Goal: Navigation & Orientation: Find specific page/section

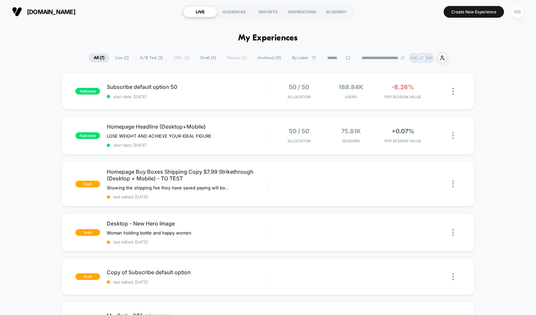
click at [519, 16] on div "MB" at bounding box center [517, 11] width 13 height 13
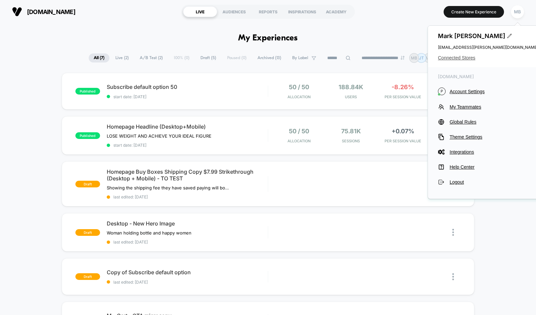
click at [467, 57] on span "Connected Stores" at bounding box center [488, 57] width 100 height 5
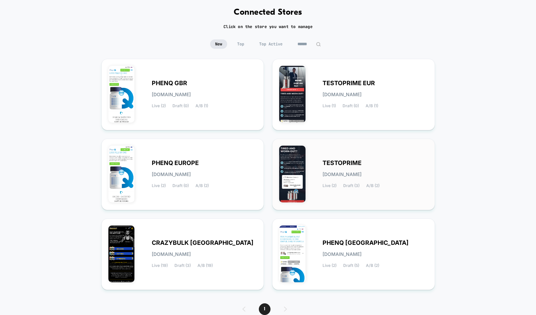
scroll to position [38, 0]
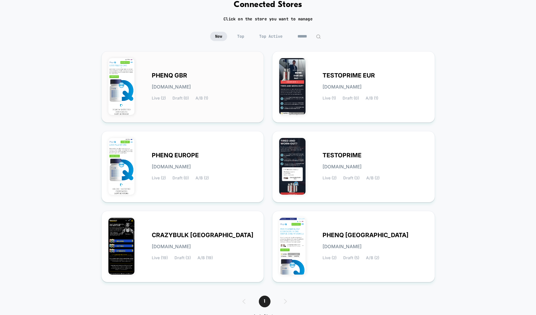
click at [181, 86] on span "[DOMAIN_NAME]" at bounding box center [171, 86] width 39 height 5
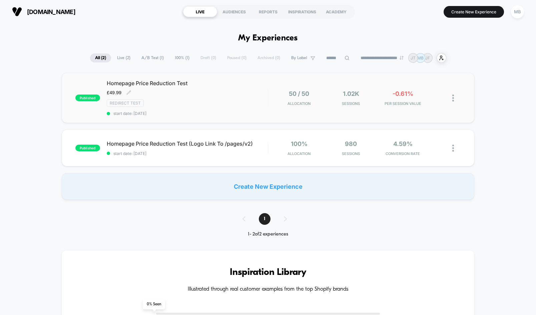
click at [183, 80] on span "Homepage Price Reduction Test" at bounding box center [187, 83] width 161 height 7
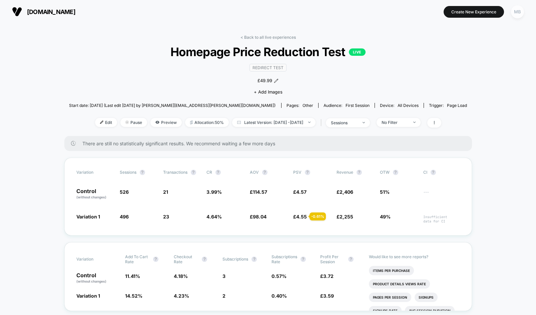
click at [517, 14] on div "MB" at bounding box center [517, 11] width 13 height 13
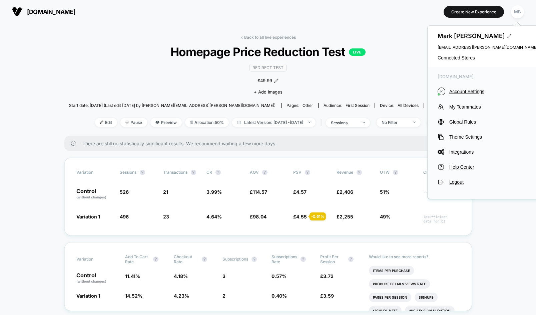
click at [466, 61] on div "[PERSON_NAME] [PERSON_NAME][EMAIL_ADDRESS][PERSON_NAME][DOMAIN_NAME] Connected …" at bounding box center [488, 46] width 120 height 41
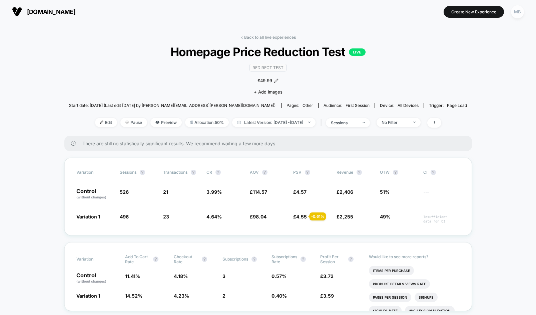
click at [513, 14] on div "MB" at bounding box center [517, 11] width 13 height 13
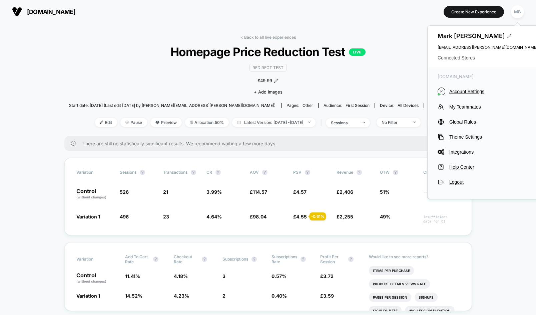
click at [461, 58] on span "Connected Stores" at bounding box center [488, 57] width 100 height 5
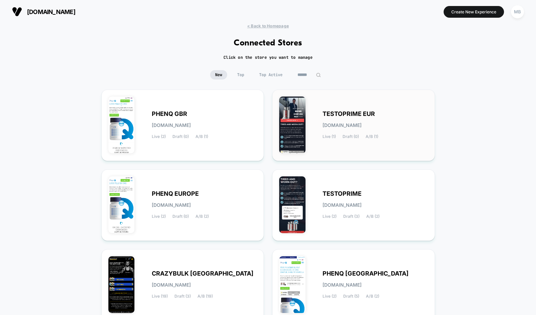
scroll to position [60, 0]
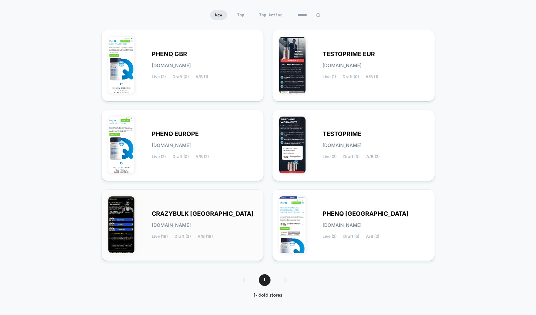
click at [193, 206] on div "CRAZYBULK USA [DOMAIN_NAME] Live (19) Draft (3) A/B (19)" at bounding box center [182, 224] width 149 height 57
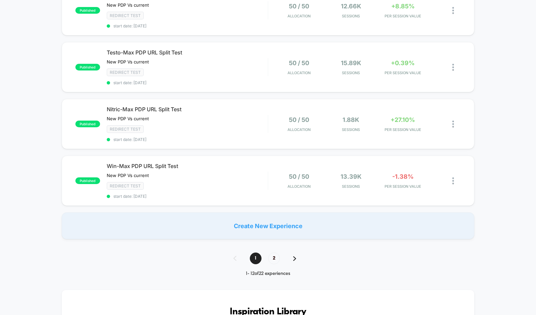
scroll to position [530, 0]
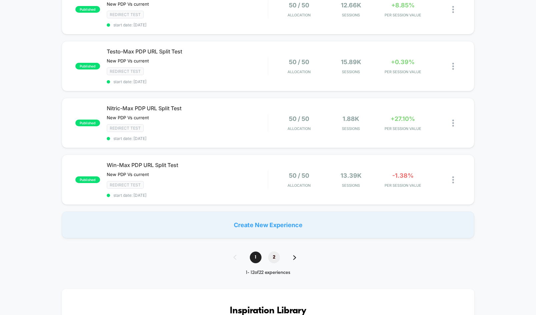
click at [273, 254] on span "2" at bounding box center [274, 257] width 12 height 12
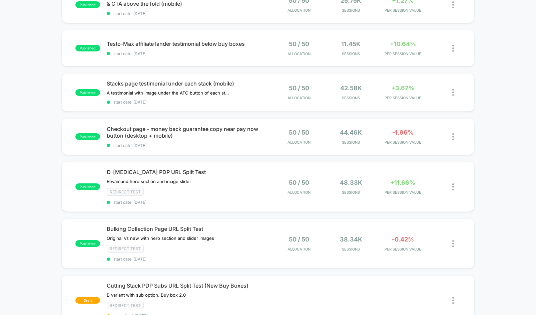
scroll to position [157, 0]
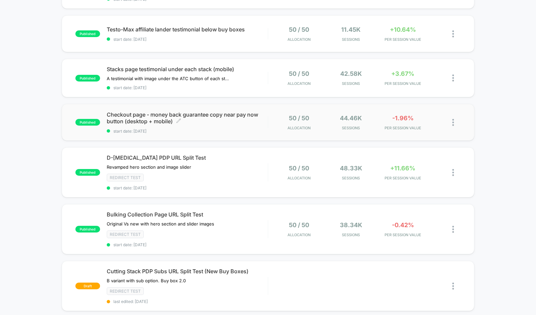
click at [197, 114] on span "Checkout page - money back guarantee copy near pay now button (desktop + mobile…" at bounding box center [187, 117] width 161 height 13
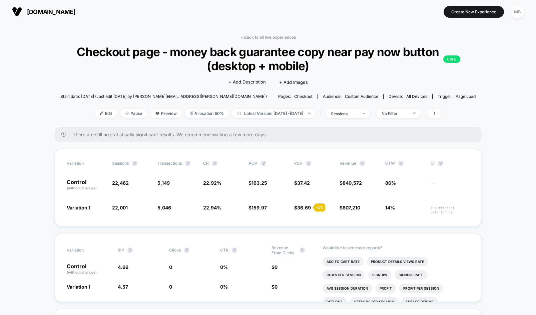
click at [282, 40] on div "< Back to all live experiences Checkout page - money back guarantee copy near p…" at bounding box center [268, 81] width 427 height 92
click at [281, 39] on link "< Back to all live experiences" at bounding box center [267, 37] width 55 height 5
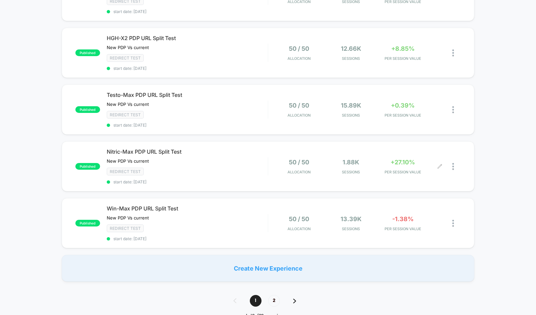
scroll to position [701, 0]
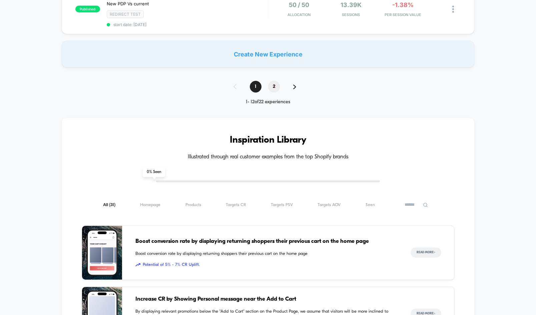
click at [274, 84] on span "2" at bounding box center [274, 87] width 12 height 12
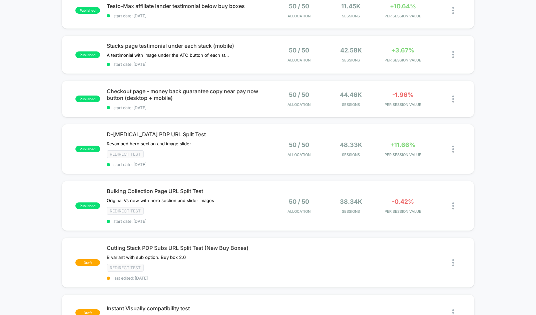
scroll to position [180, 0]
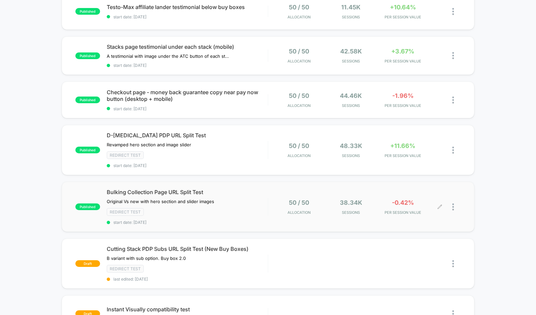
click at [454, 207] on div at bounding box center [456, 207] width 8 height 16
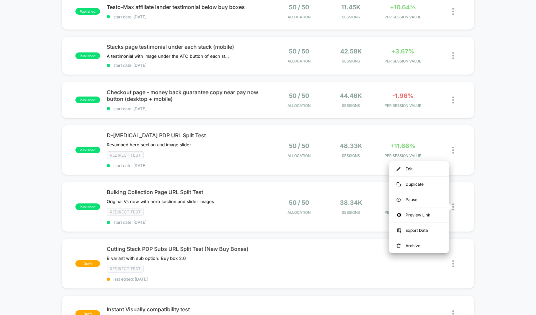
click at [500, 189] on div "published Anvarol PDP URL Split Test New PDP Vs current Click to edit experienc…" at bounding box center [268, 155] width 536 height 524
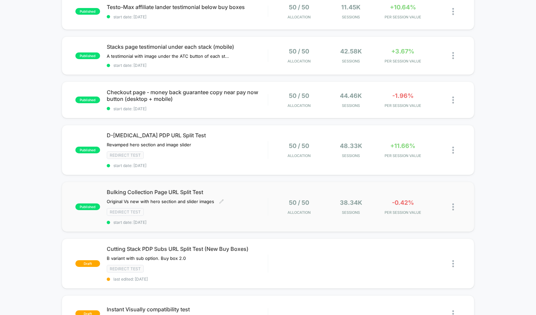
click at [190, 191] on span "Bulking Collection Page URL Split Test" at bounding box center [187, 191] width 161 height 7
